Goal: Check status: Check status

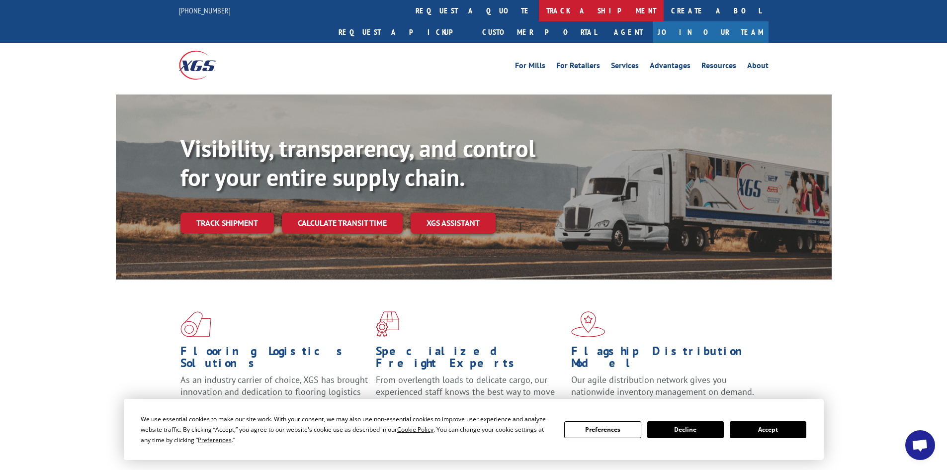
click at [539, 8] on link "track a shipment" at bounding box center [601, 10] width 125 height 21
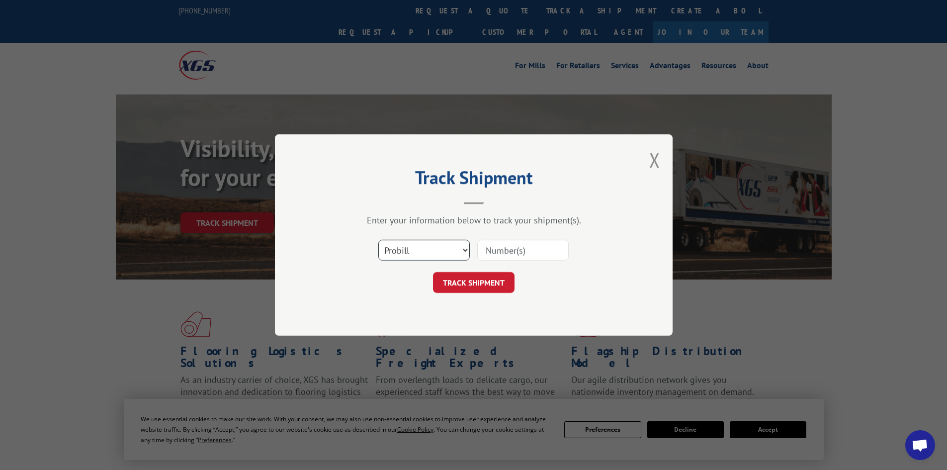
click at [416, 255] on select "Select category... Probill BOL PO" at bounding box center [423, 249] width 91 height 21
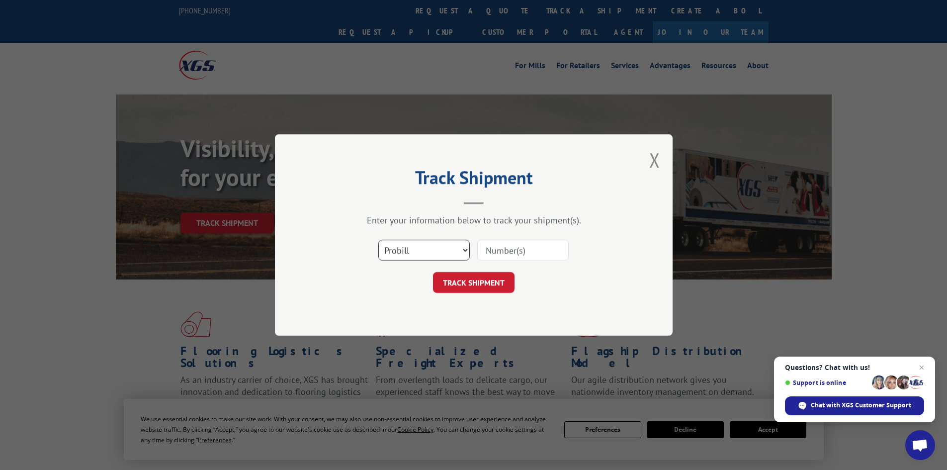
select select "bol"
click at [378, 239] on select "Select category... Probill BOL PO" at bounding box center [423, 249] width 91 height 21
paste input "7063894"
type input "7063894"
click at [491, 280] on button "TRACK SHIPMENT" at bounding box center [473, 282] width 81 height 21
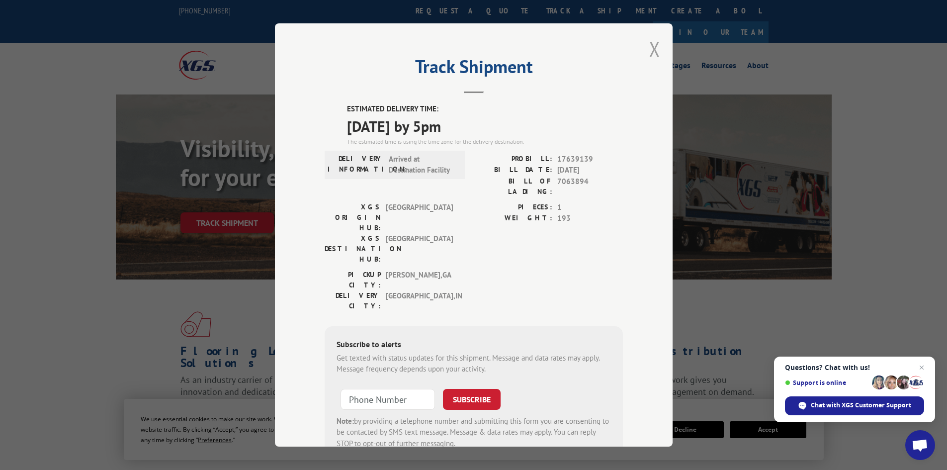
click at [649, 51] on button "Close modal" at bounding box center [654, 49] width 11 height 26
